Goal: Information Seeking & Learning: Learn about a topic

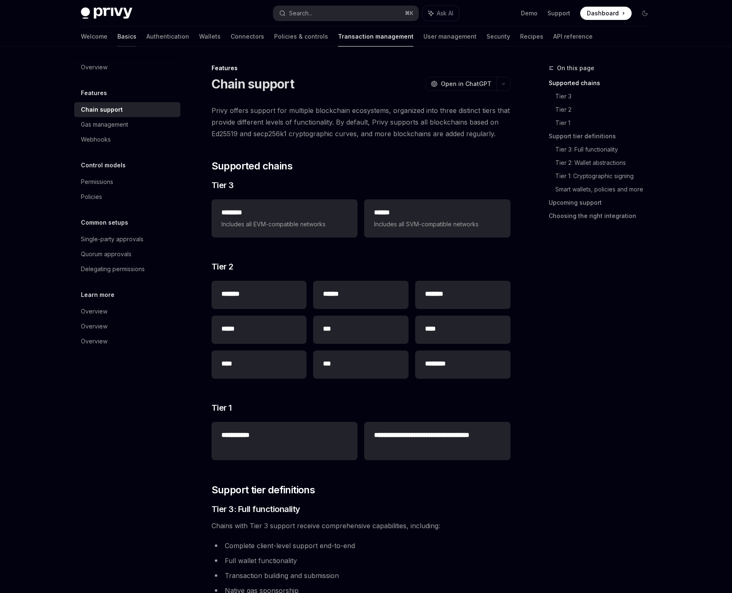
click at [117, 32] on link "Basics" at bounding box center [126, 37] width 19 height 20
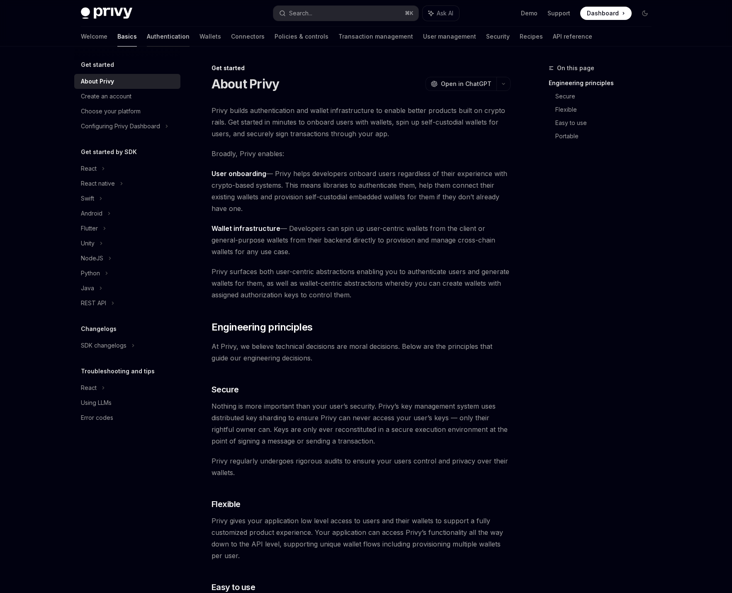
click at [147, 37] on link "Authentication" at bounding box center [168, 37] width 43 height 20
type textarea "*"
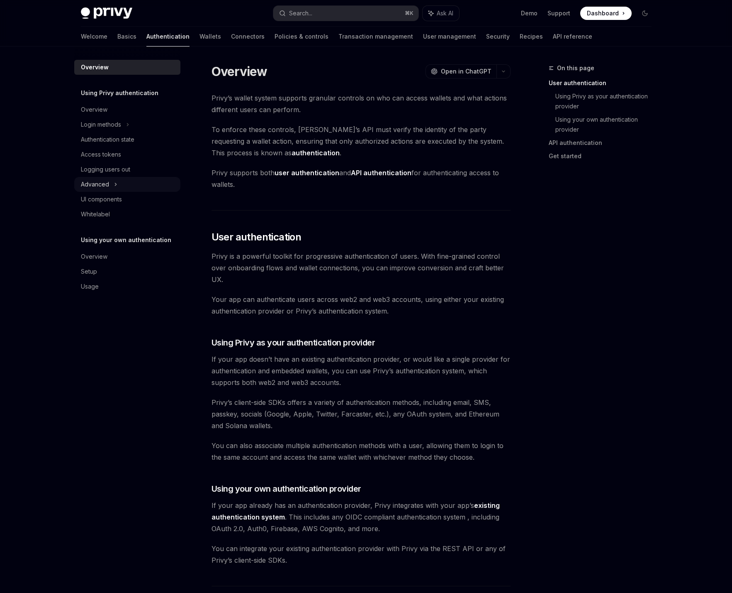
click at [131, 188] on div "Advanced" at bounding box center [127, 184] width 106 height 15
click at [144, 196] on div "MFA" at bounding box center [127, 199] width 106 height 15
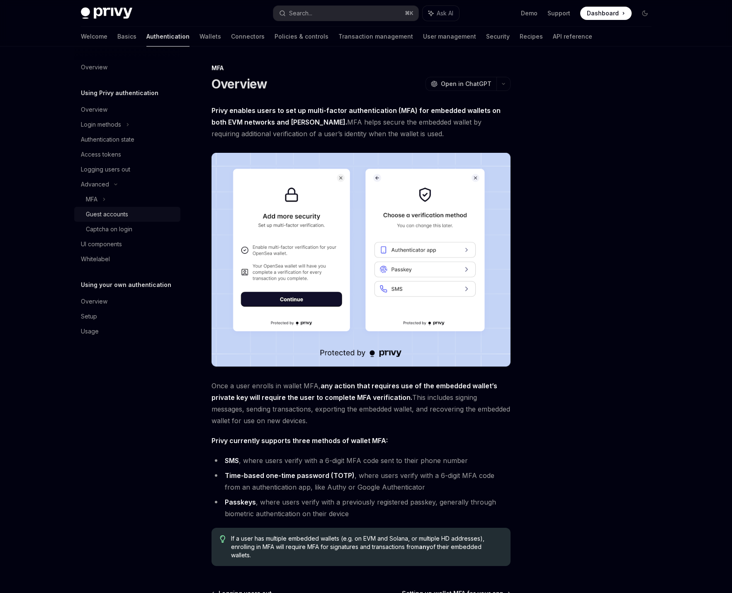
click at [134, 213] on div "Guest accounts" at bounding box center [131, 214] width 90 height 10
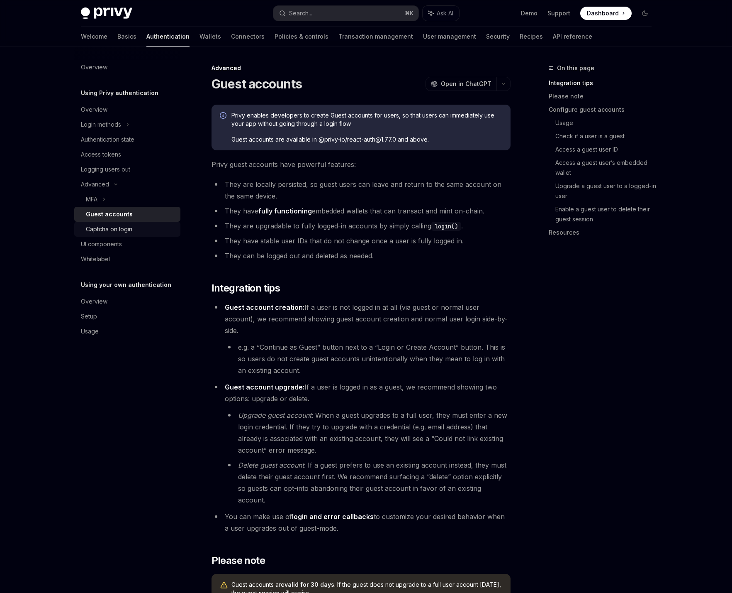
click at [132, 228] on div "Captcha on login" at bounding box center [109, 229] width 46 height 10
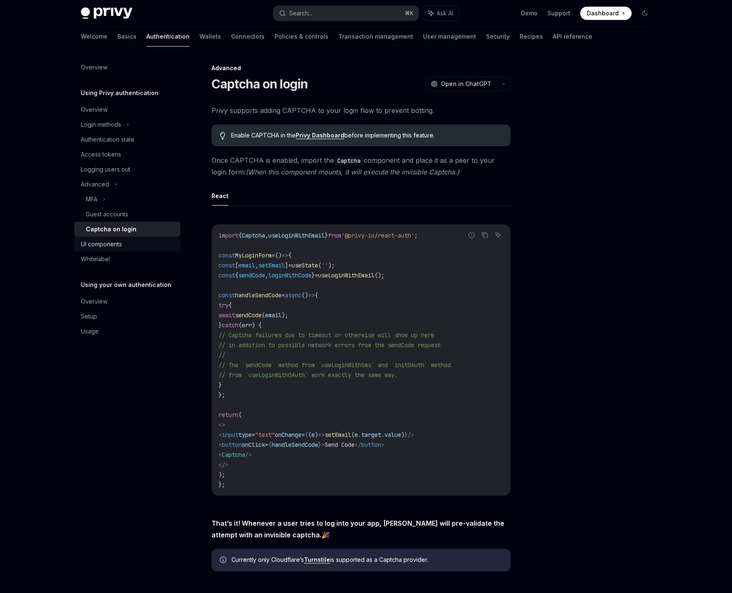
click at [117, 243] on div "UI components" at bounding box center [101, 244] width 41 height 10
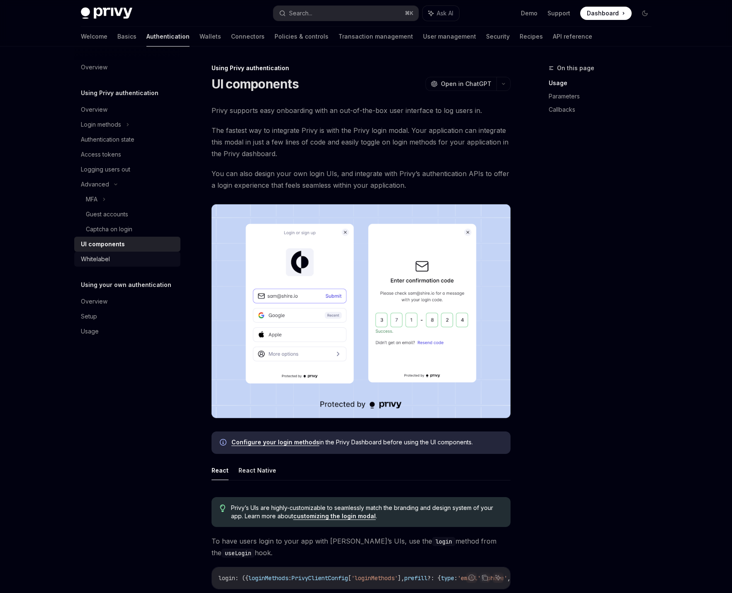
click at [117, 257] on div "Whitelabel" at bounding box center [128, 259] width 95 height 10
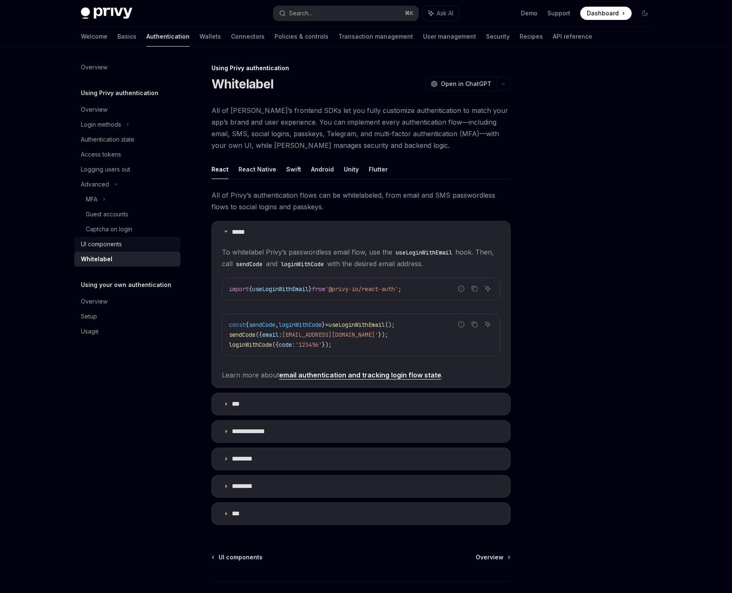
click at [117, 243] on div "UI components" at bounding box center [101, 244] width 41 height 10
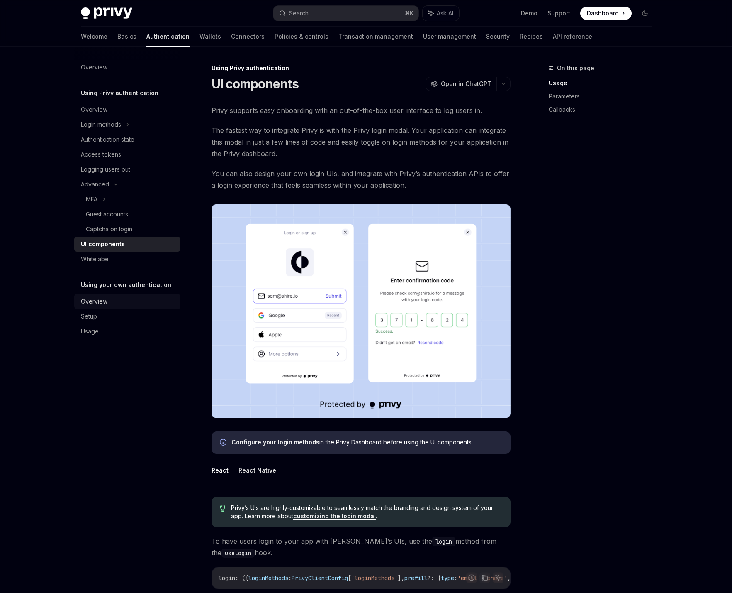
click at [119, 300] on div "Overview" at bounding box center [128, 301] width 95 height 10
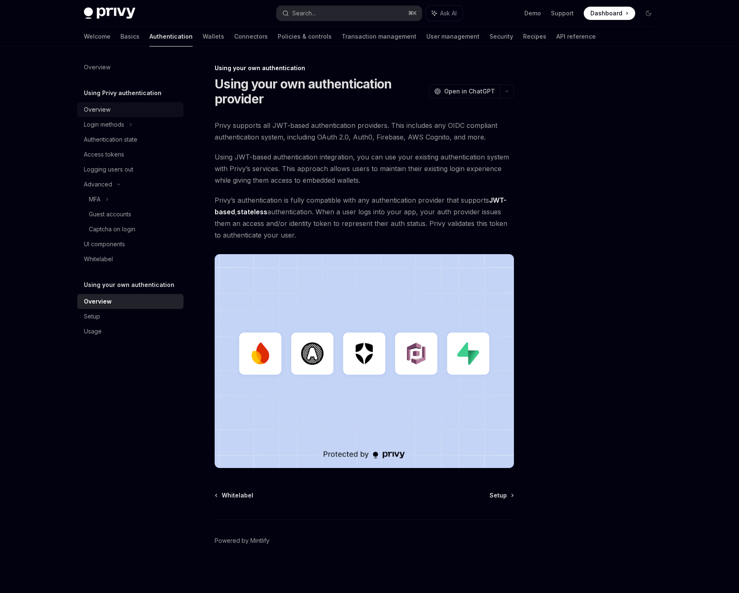
click at [129, 107] on div "Overview" at bounding box center [131, 110] width 95 height 10
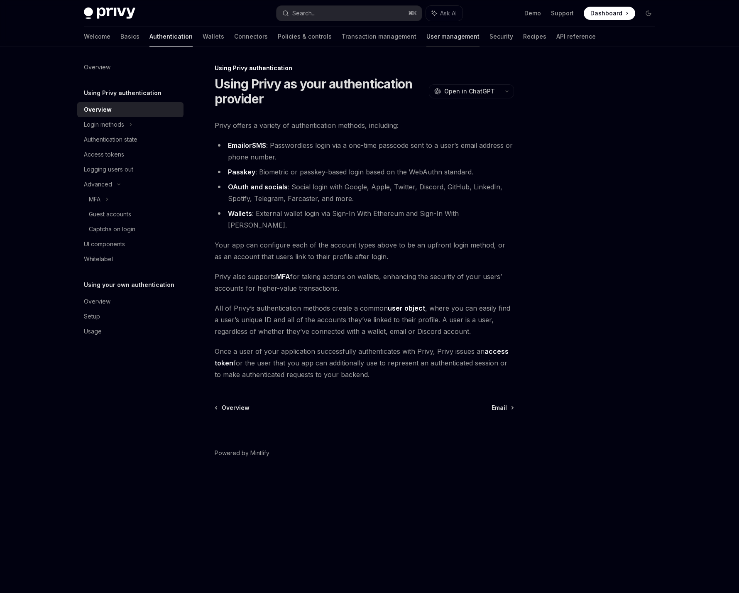
click at [426, 35] on link "User management" at bounding box center [452, 37] width 53 height 20
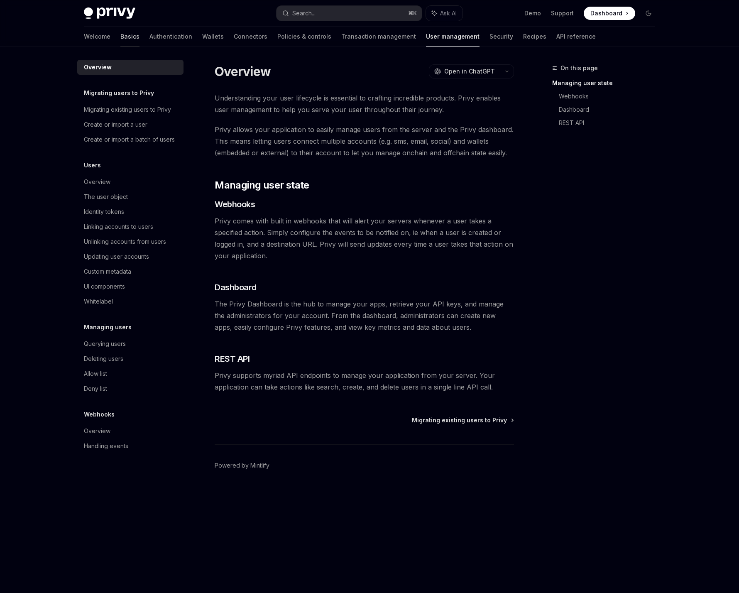
click at [120, 35] on link "Basics" at bounding box center [129, 37] width 19 height 20
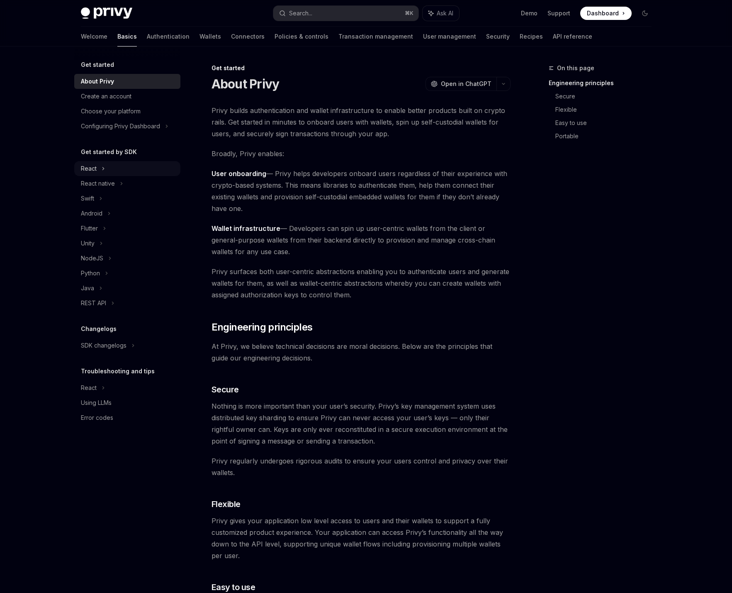
click at [139, 169] on div "React" at bounding box center [127, 168] width 106 height 15
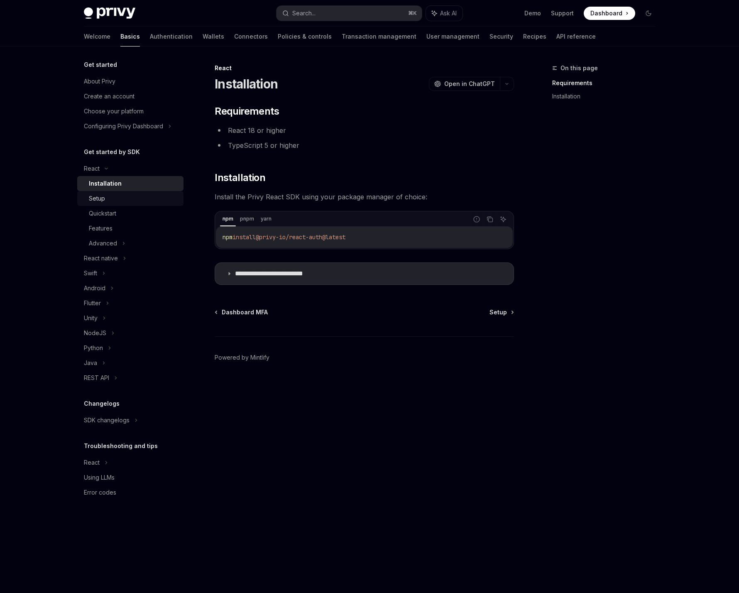
click at [119, 195] on div "Setup" at bounding box center [134, 198] width 90 height 10
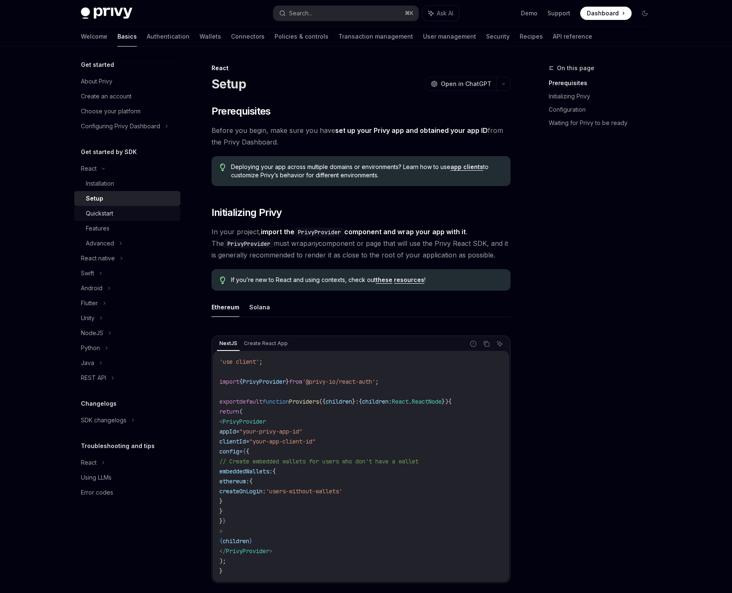
click at [101, 212] on div "Quickstart" at bounding box center [99, 213] width 27 height 10
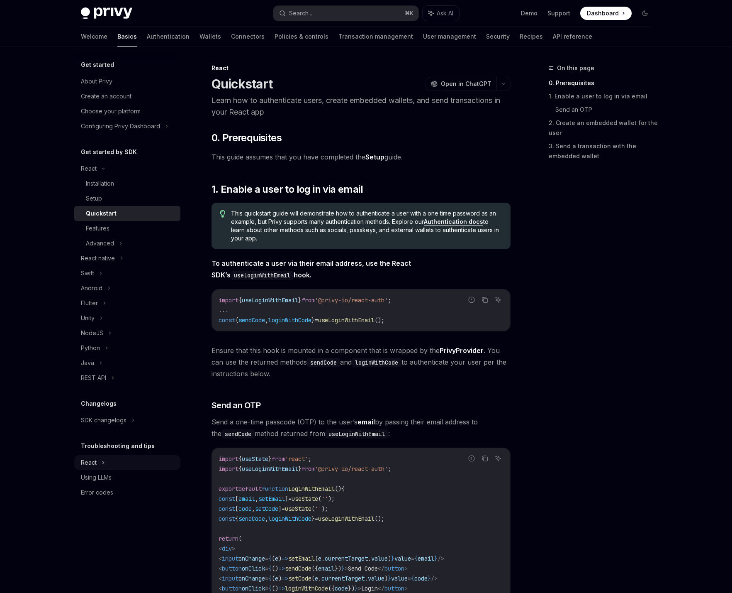
click at [123, 461] on div "React" at bounding box center [127, 462] width 106 height 15
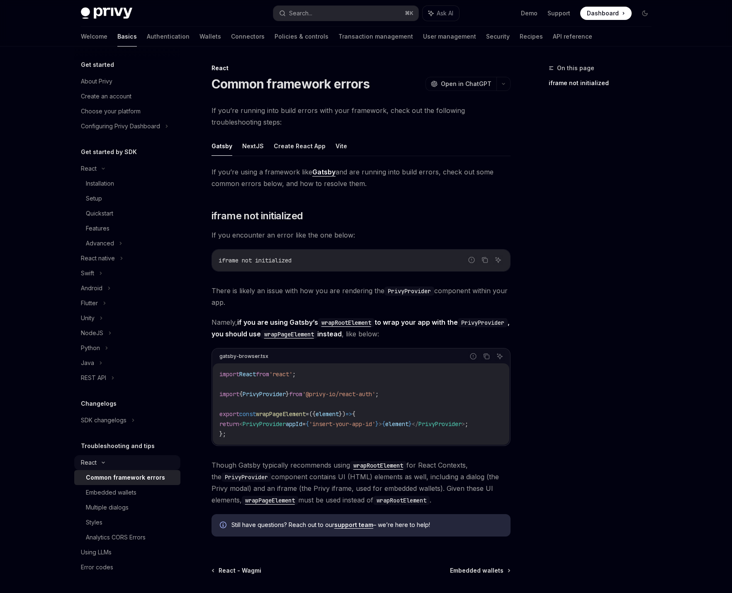
click at [125, 461] on div "React" at bounding box center [127, 462] width 106 height 15
click at [145, 110] on div "Choose your platform" at bounding box center [128, 111] width 95 height 10
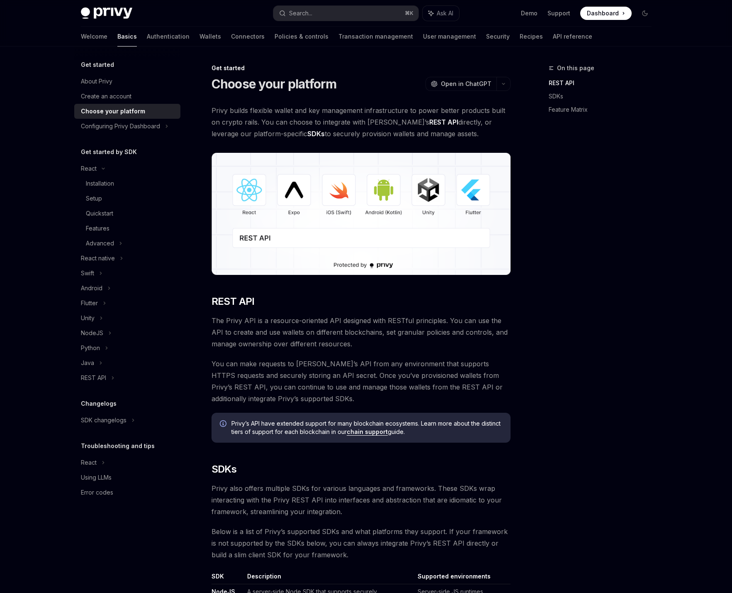
click at [246, 187] on img at bounding box center [361, 214] width 299 height 122
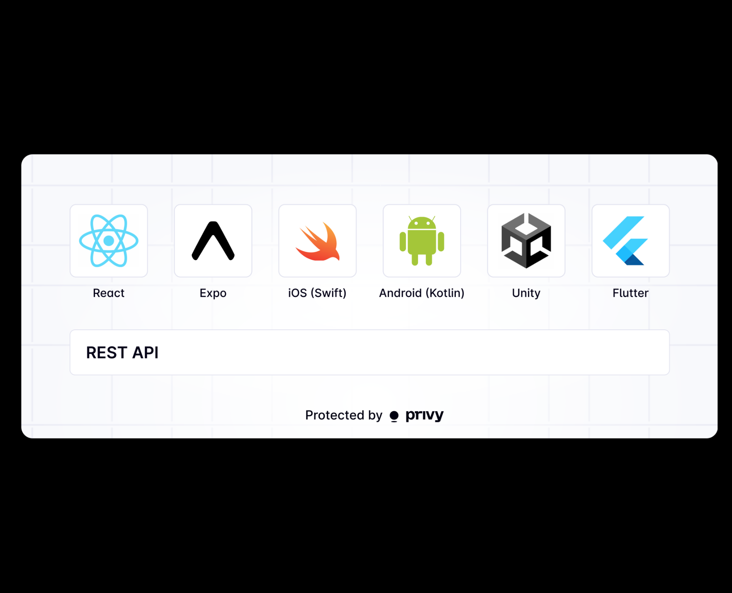
click at [212, 98] on div at bounding box center [366, 296] width 732 height 593
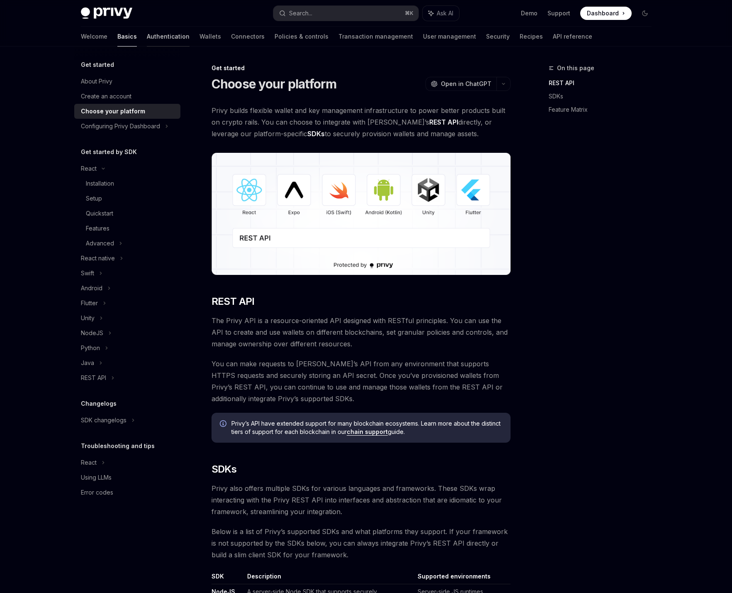
click at [147, 37] on link "Authentication" at bounding box center [168, 37] width 43 height 20
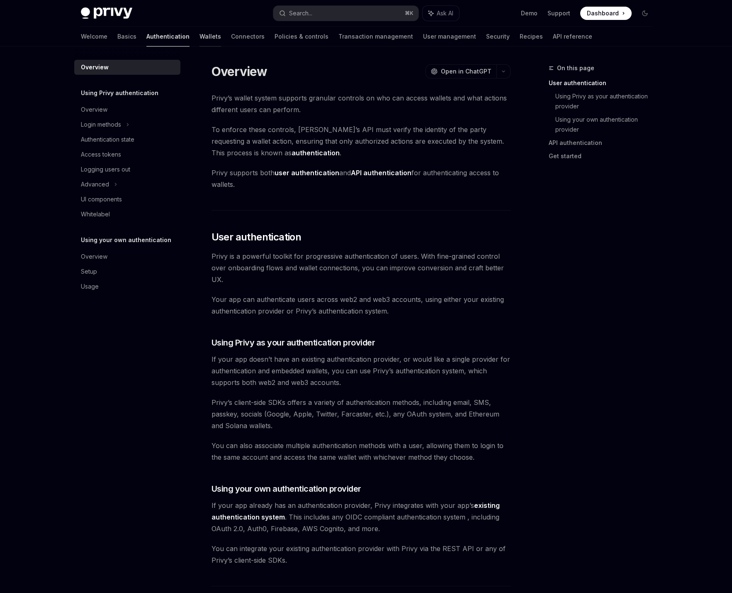
click at [200, 34] on link "Wallets" at bounding box center [211, 37] width 22 height 20
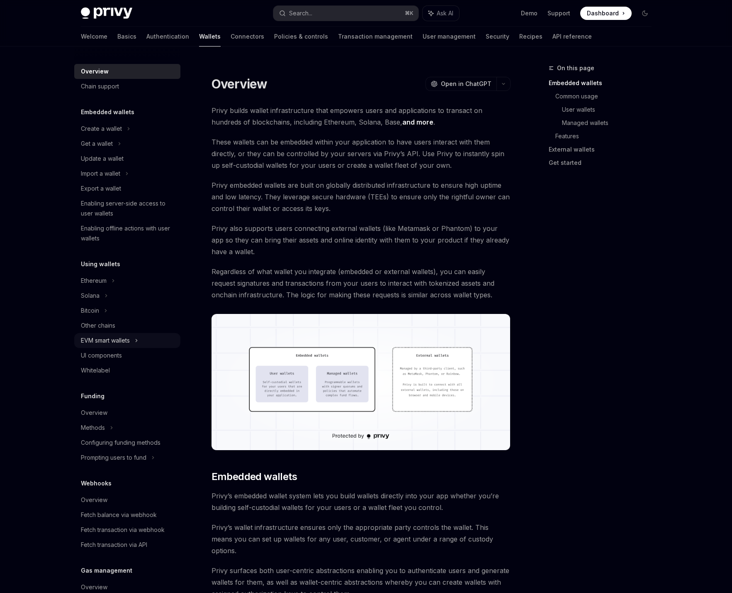
click at [152, 344] on div "EVM smart wallets" at bounding box center [127, 340] width 106 height 15
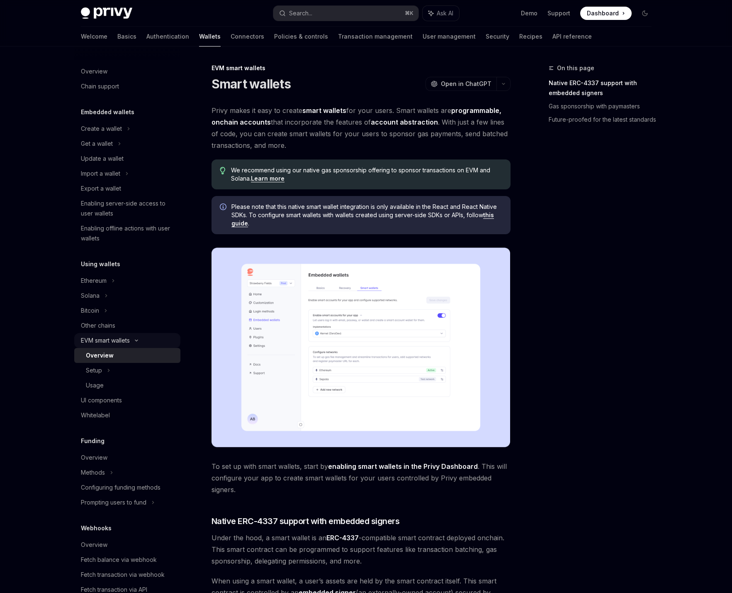
click at [150, 339] on div "EVM smart wallets" at bounding box center [127, 340] width 106 height 15
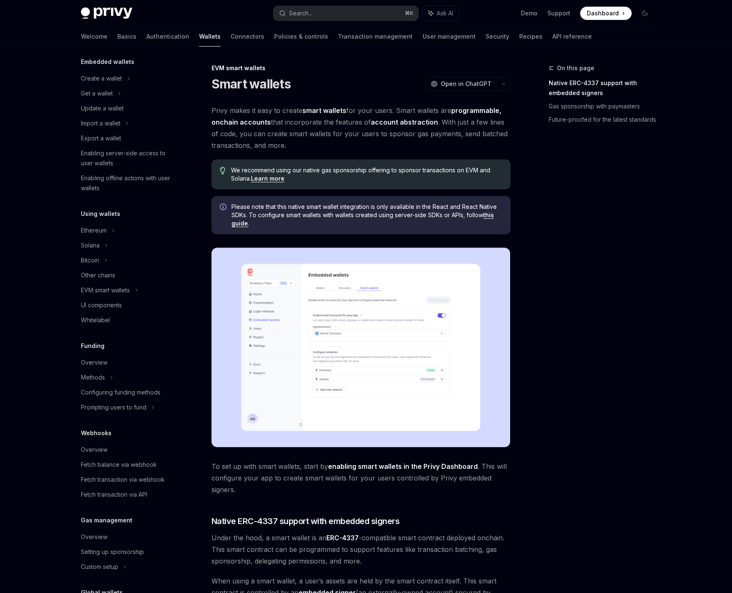
scroll to position [120, 0]
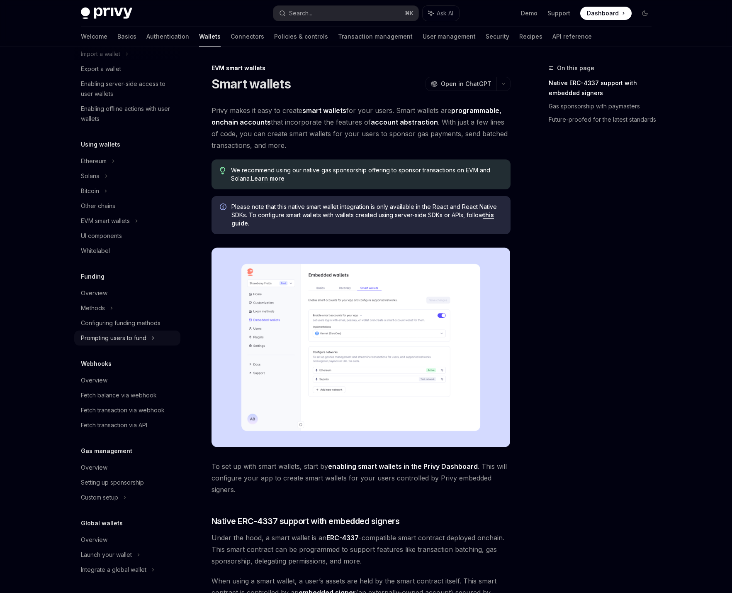
click at [159, 336] on div "Prompting users to fund" at bounding box center [127, 337] width 106 height 15
type textarea "*"
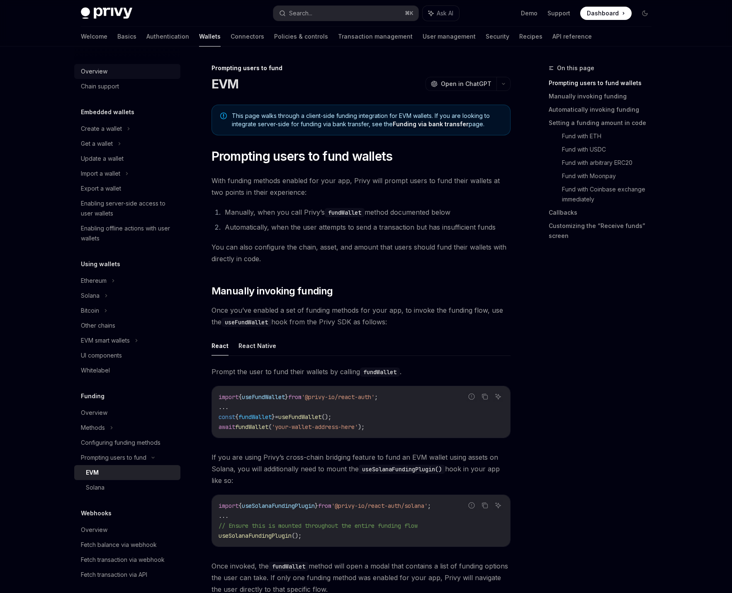
click at [108, 73] on div "Overview" at bounding box center [128, 71] width 95 height 10
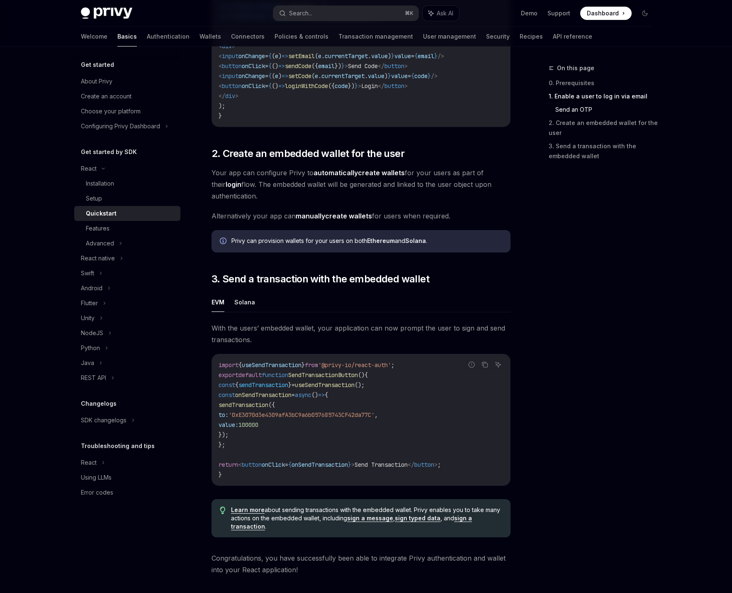
scroll to position [562, 0]
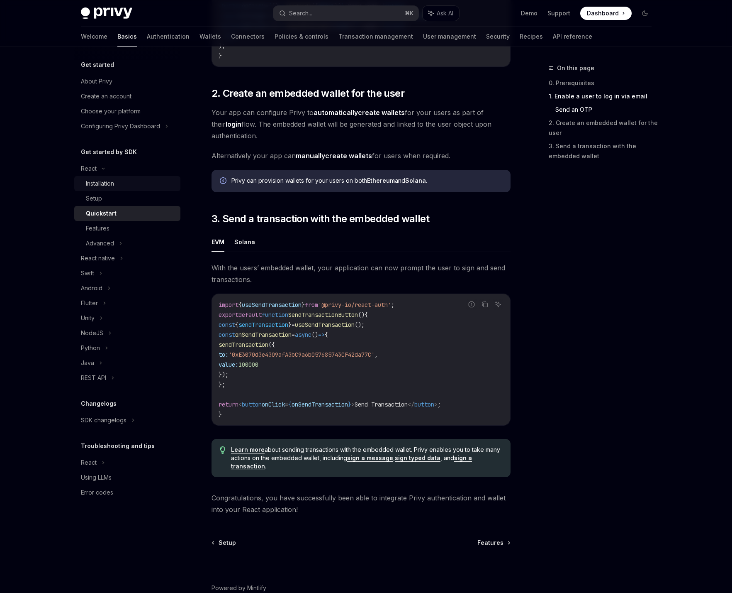
click at [114, 186] on div "Installation" at bounding box center [100, 183] width 28 height 10
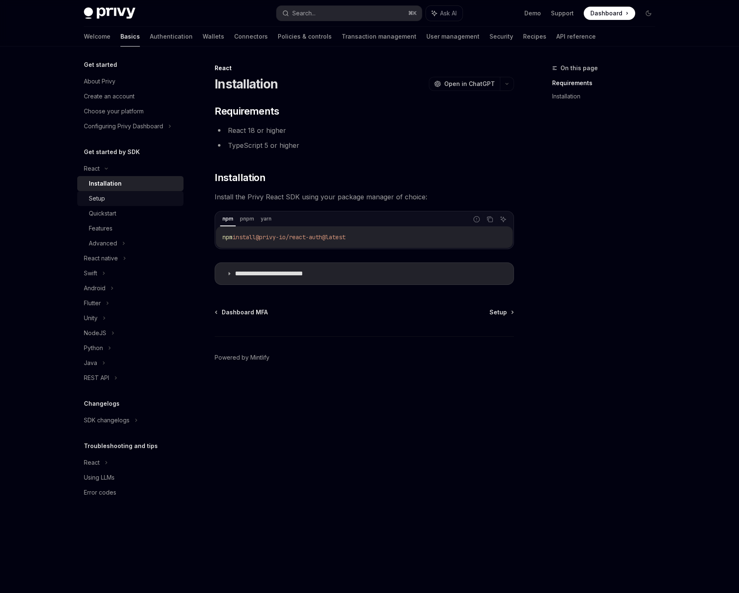
click at [123, 203] on link "Setup" at bounding box center [130, 198] width 106 height 15
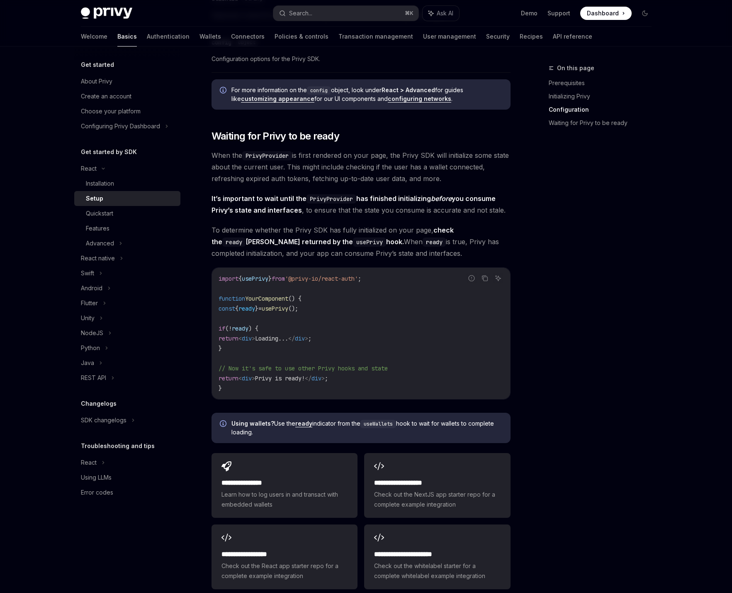
scroll to position [745, 0]
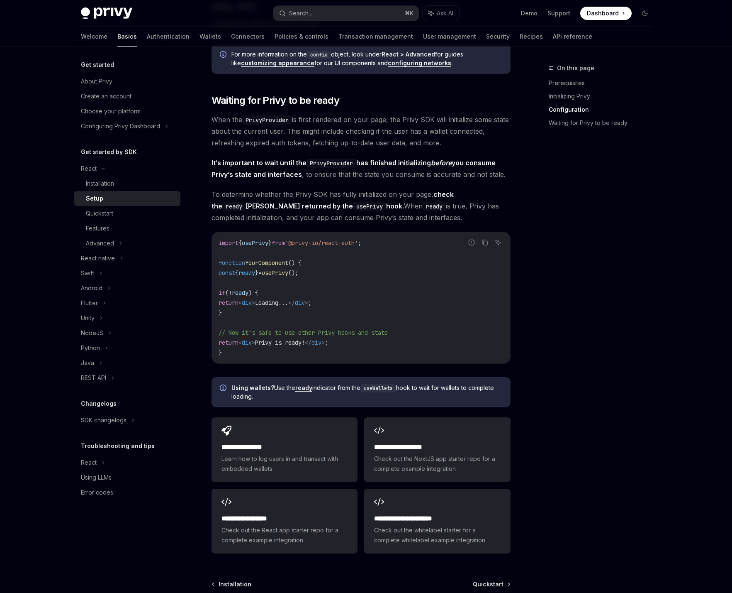
type textarea "*"
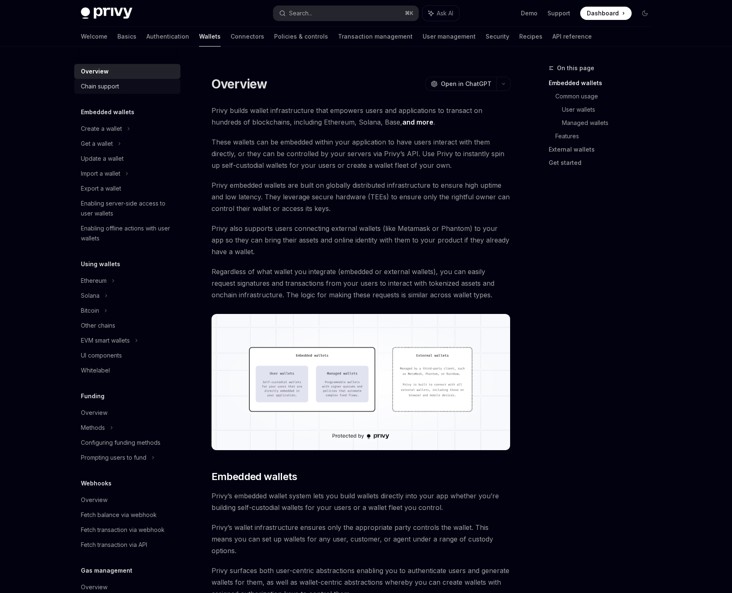
click at [90, 90] on div "Chain support" at bounding box center [100, 86] width 38 height 10
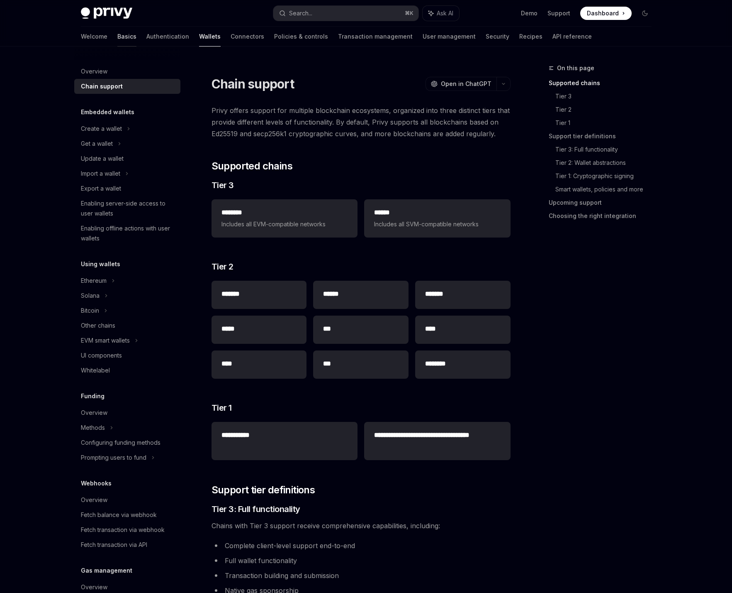
click at [117, 34] on link "Basics" at bounding box center [126, 37] width 19 height 20
type textarea "*"
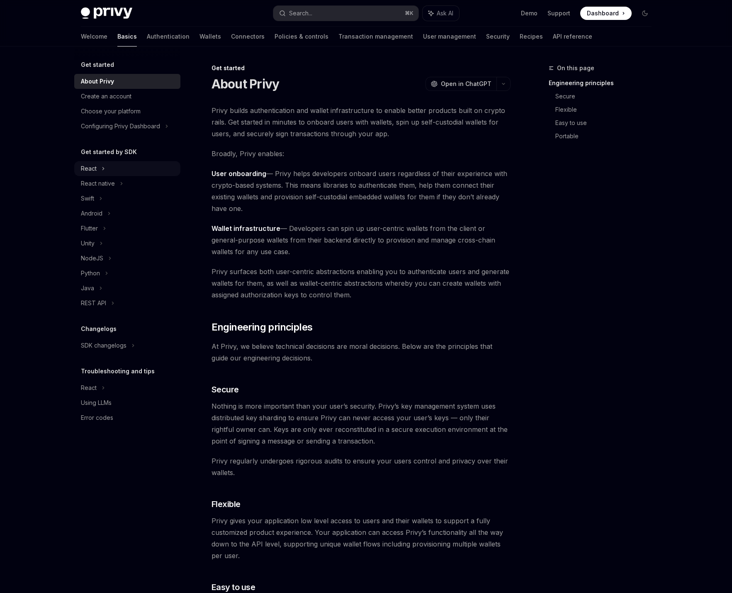
click at [107, 171] on div "React" at bounding box center [127, 168] width 106 height 15
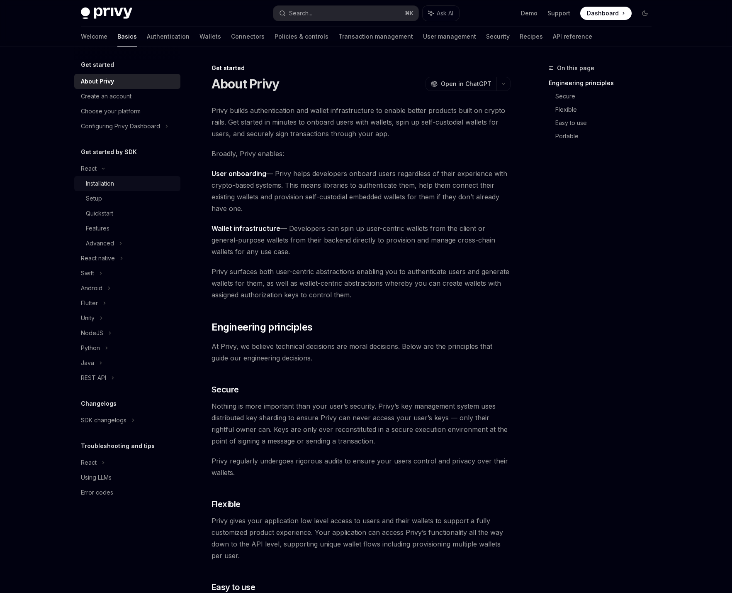
click at [123, 185] on div "Installation" at bounding box center [131, 183] width 90 height 10
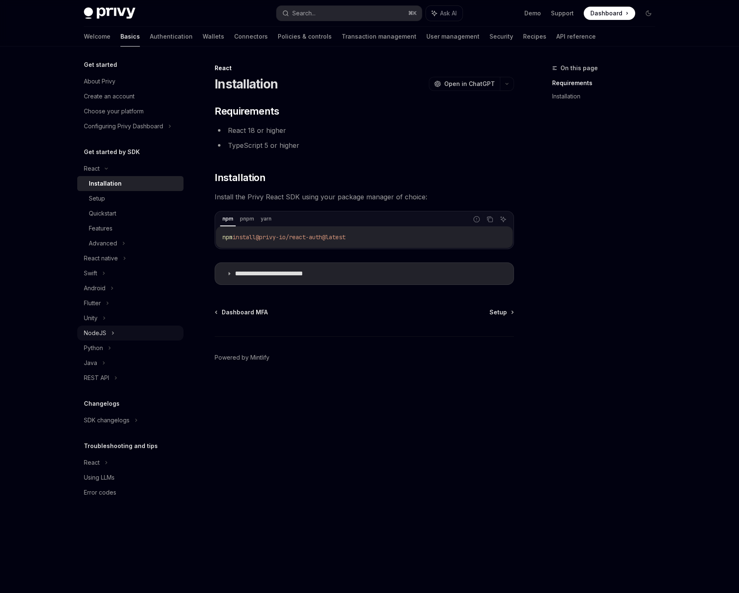
click at [124, 333] on div "NodeJS" at bounding box center [130, 332] width 106 height 15
type textarea "*"
